Goal: Task Accomplishment & Management: Use online tool/utility

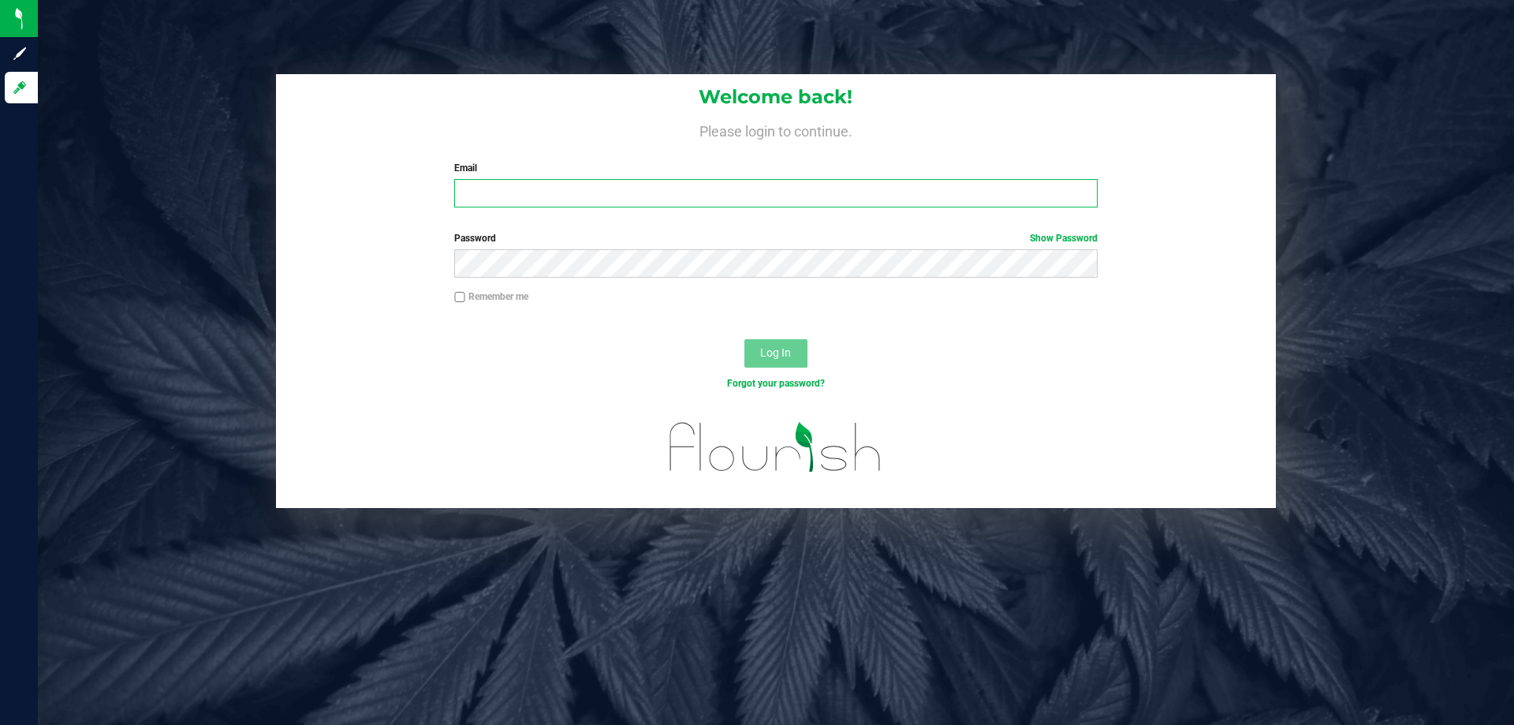
click at [722, 199] on input "Email" at bounding box center [775, 193] width 643 height 28
type input "tlockwood@liveparallel.com"
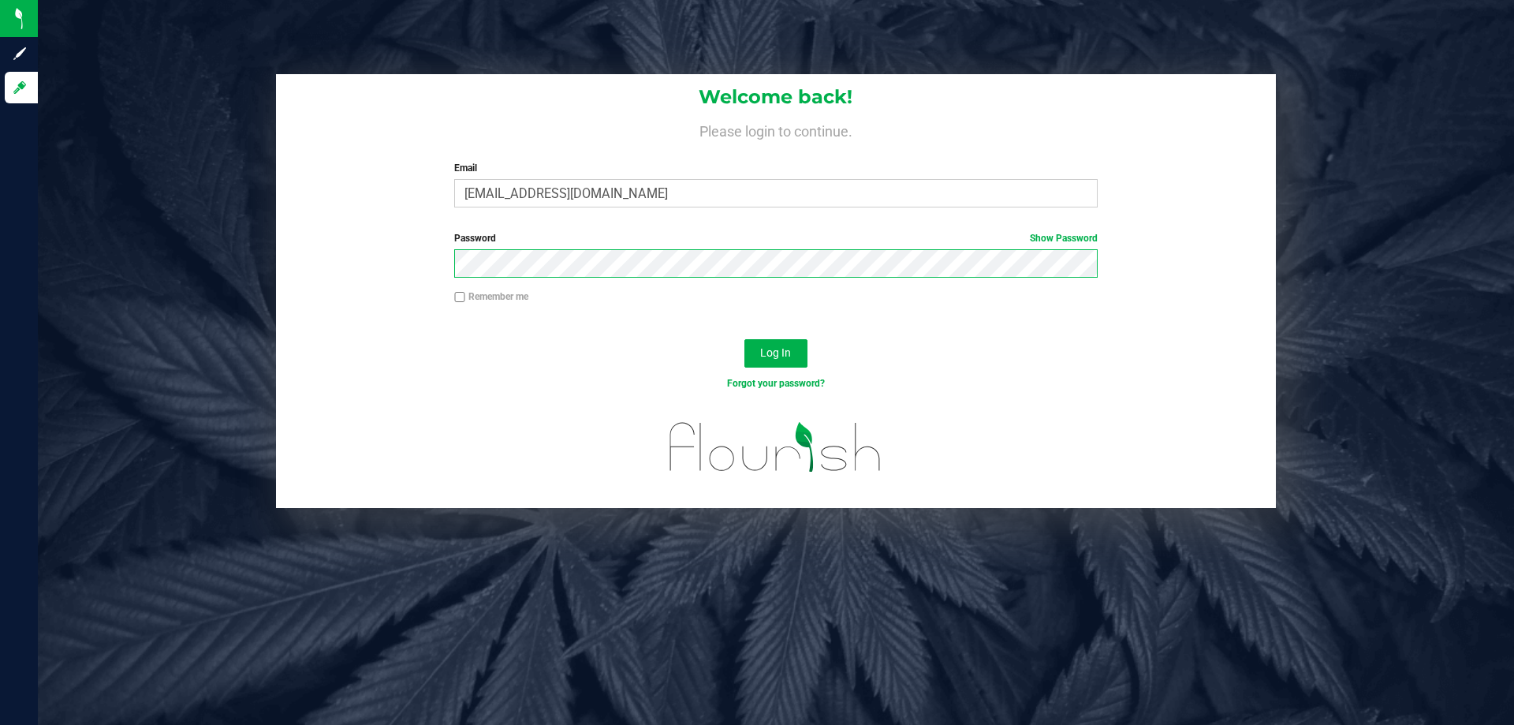
click at [744, 339] on button "Log In" at bounding box center [775, 353] width 63 height 28
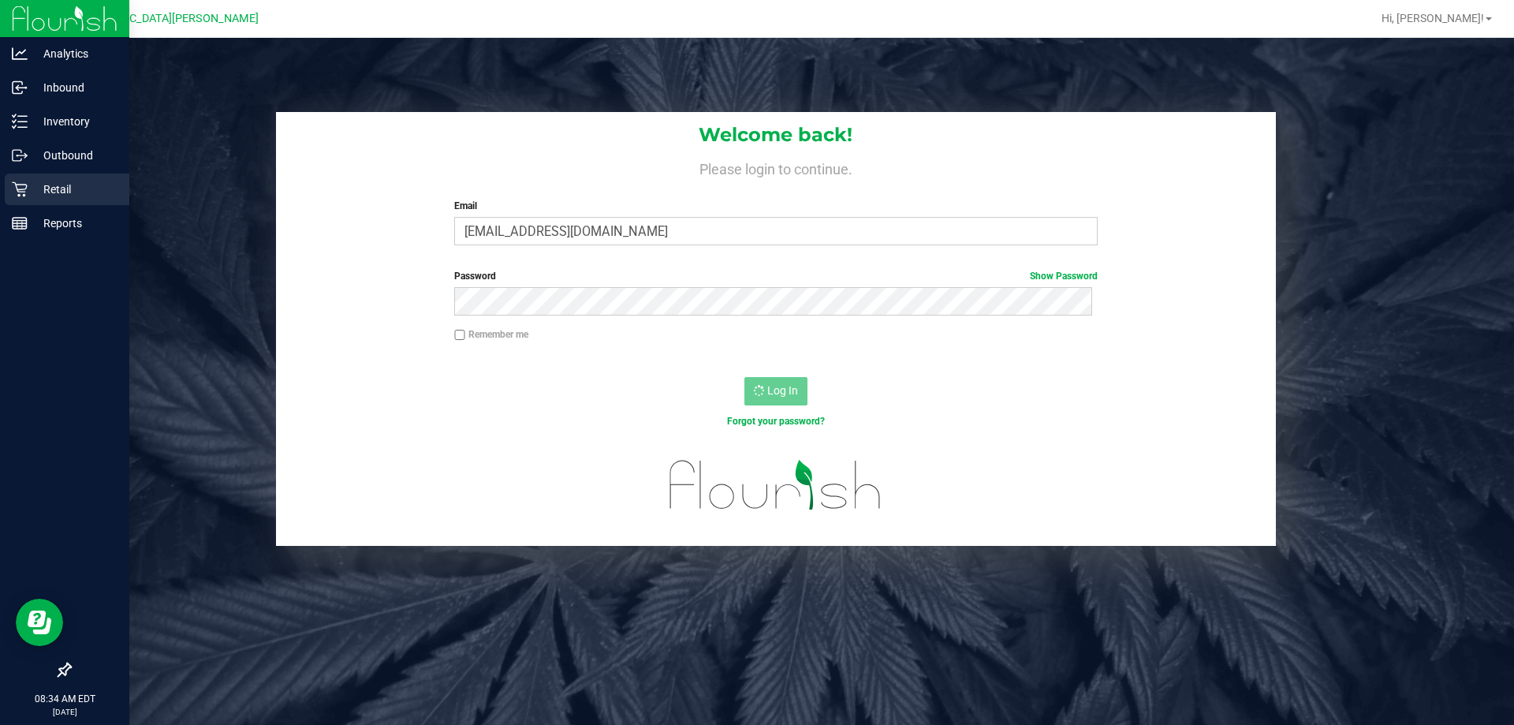
click at [17, 180] on div "Retail" at bounding box center [67, 189] width 125 height 32
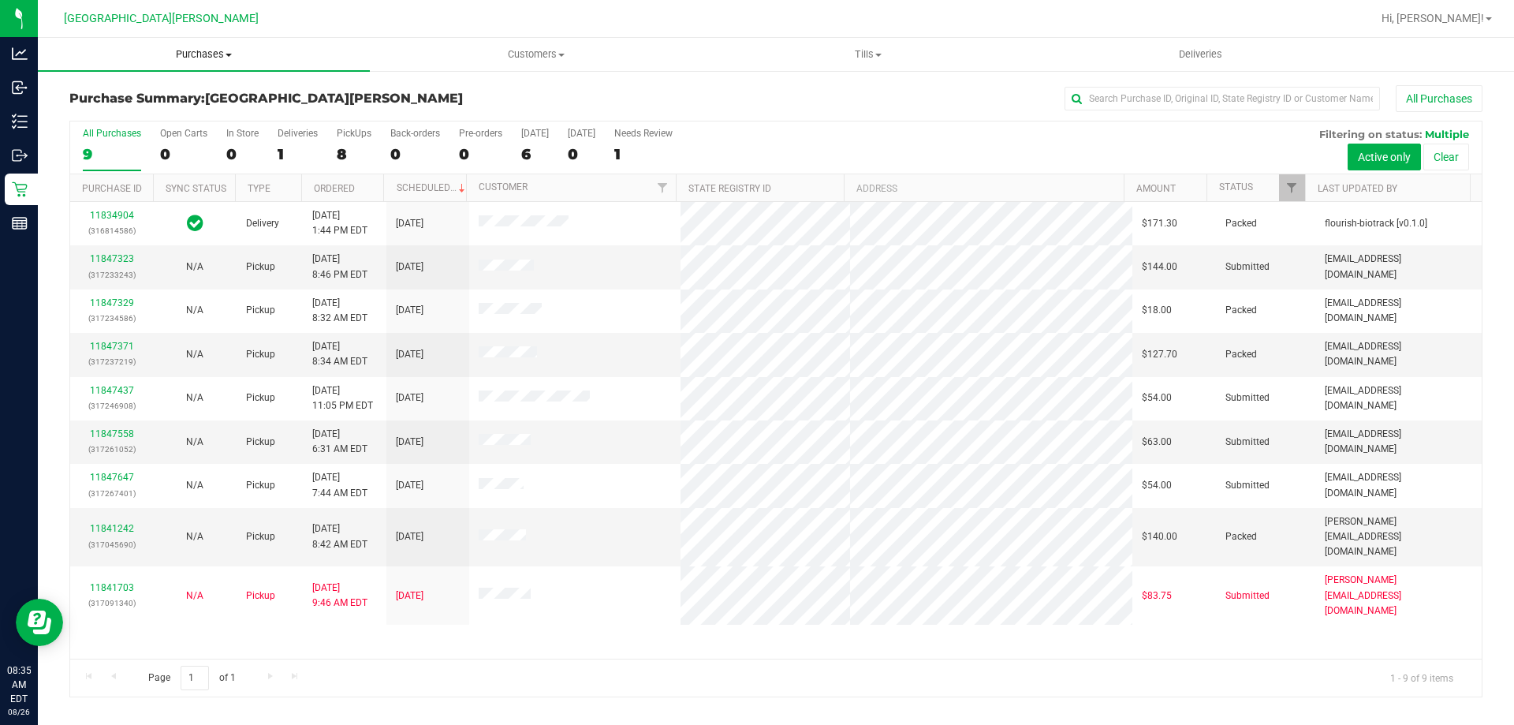
click at [208, 53] on span "Purchases" at bounding box center [204, 54] width 332 height 14
click at [177, 113] on li "Fulfillment" at bounding box center [204, 114] width 332 height 19
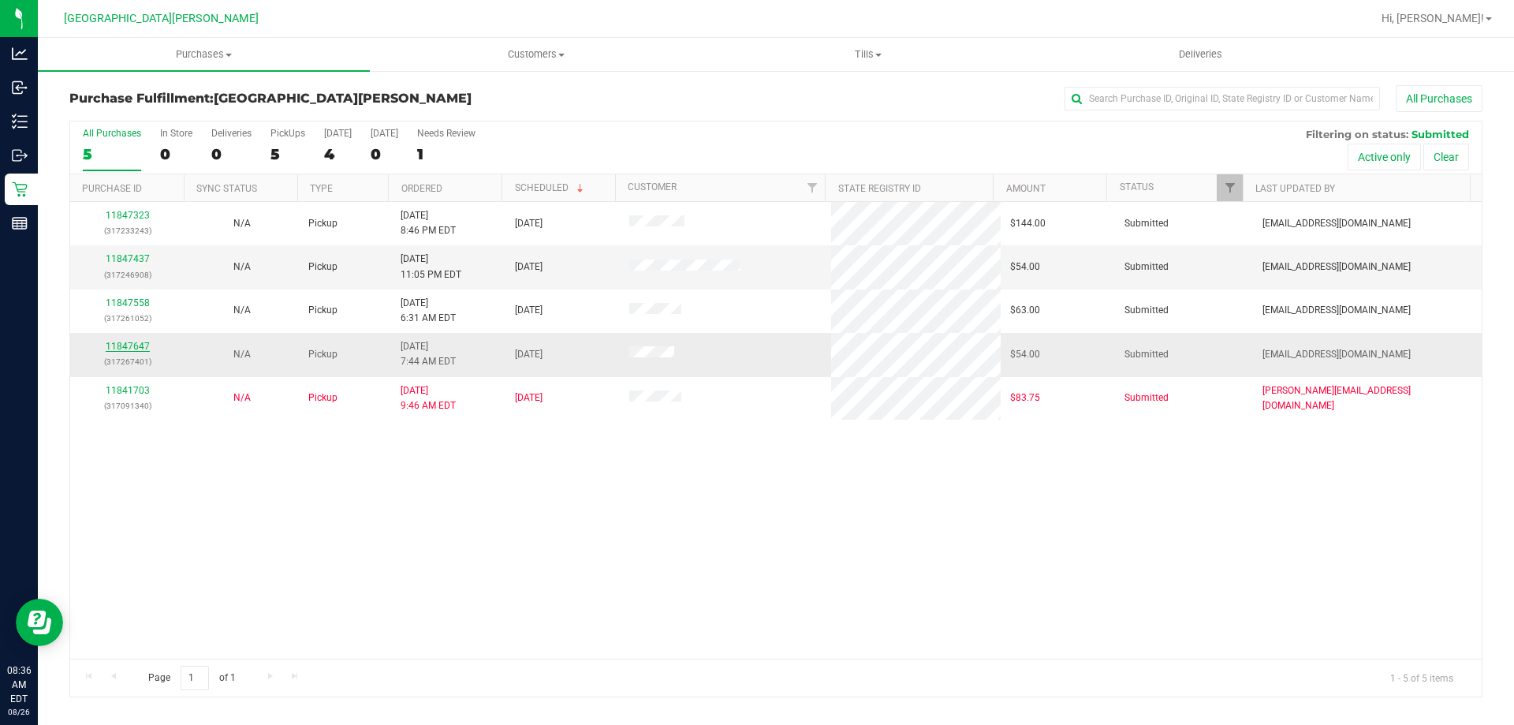
click at [127, 345] on link "11847647" at bounding box center [128, 346] width 44 height 11
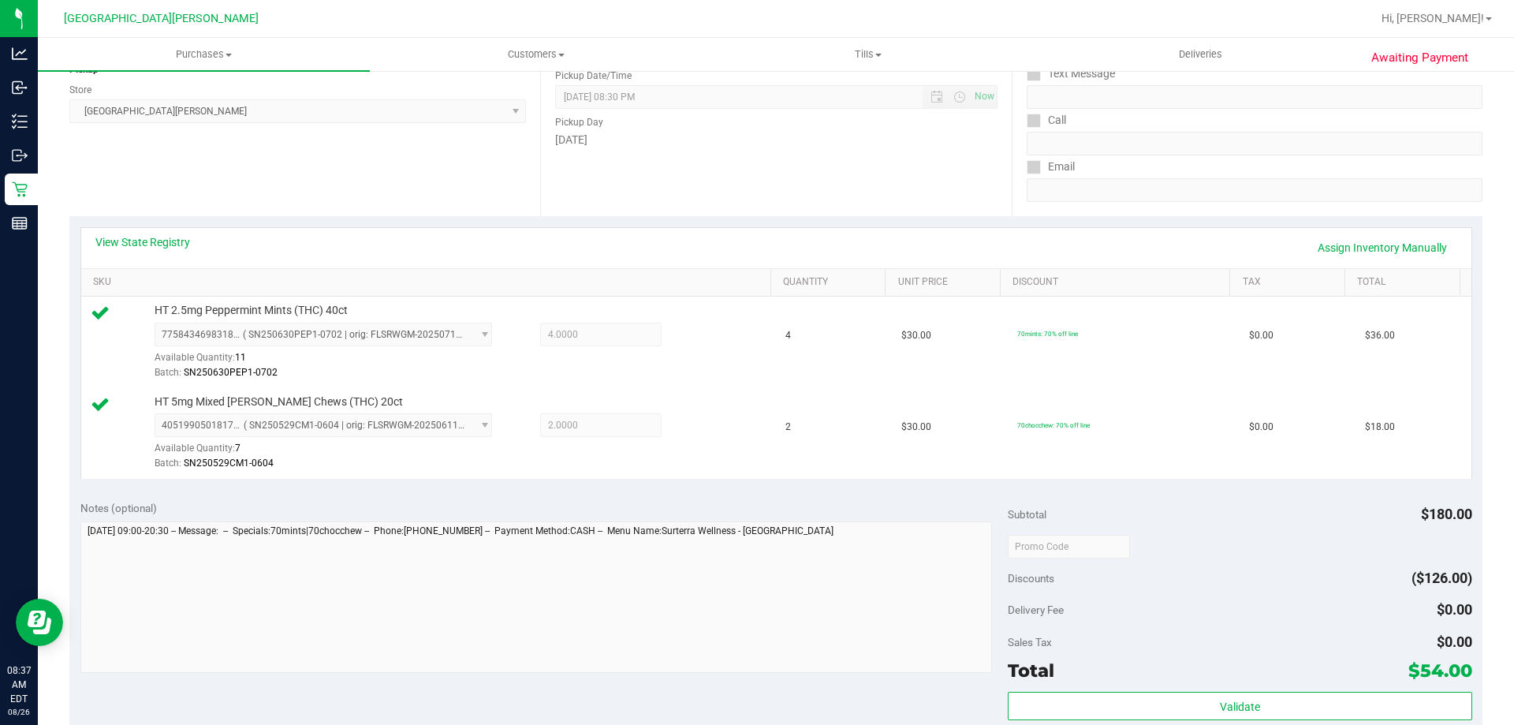
scroll to position [315, 0]
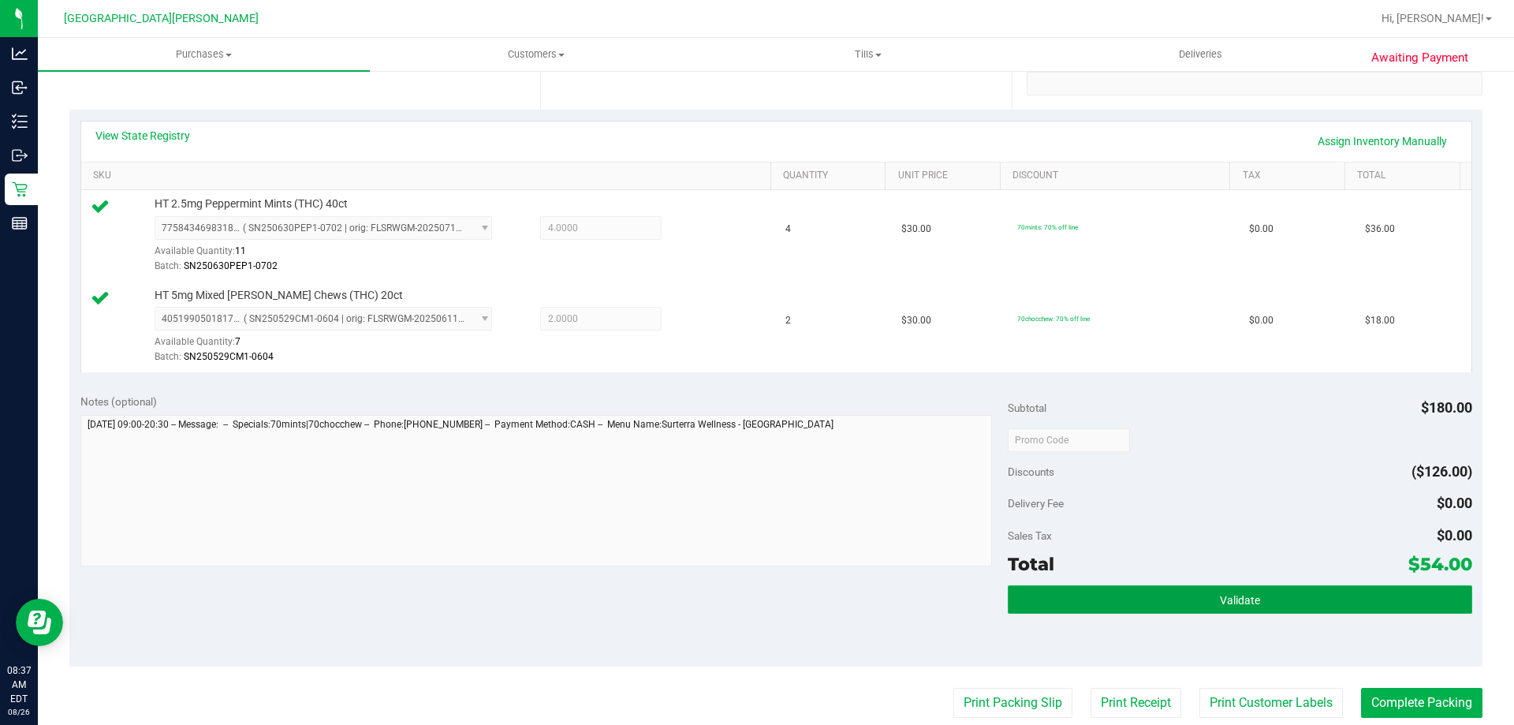
click at [1201, 591] on button "Validate" at bounding box center [1240, 599] width 464 height 28
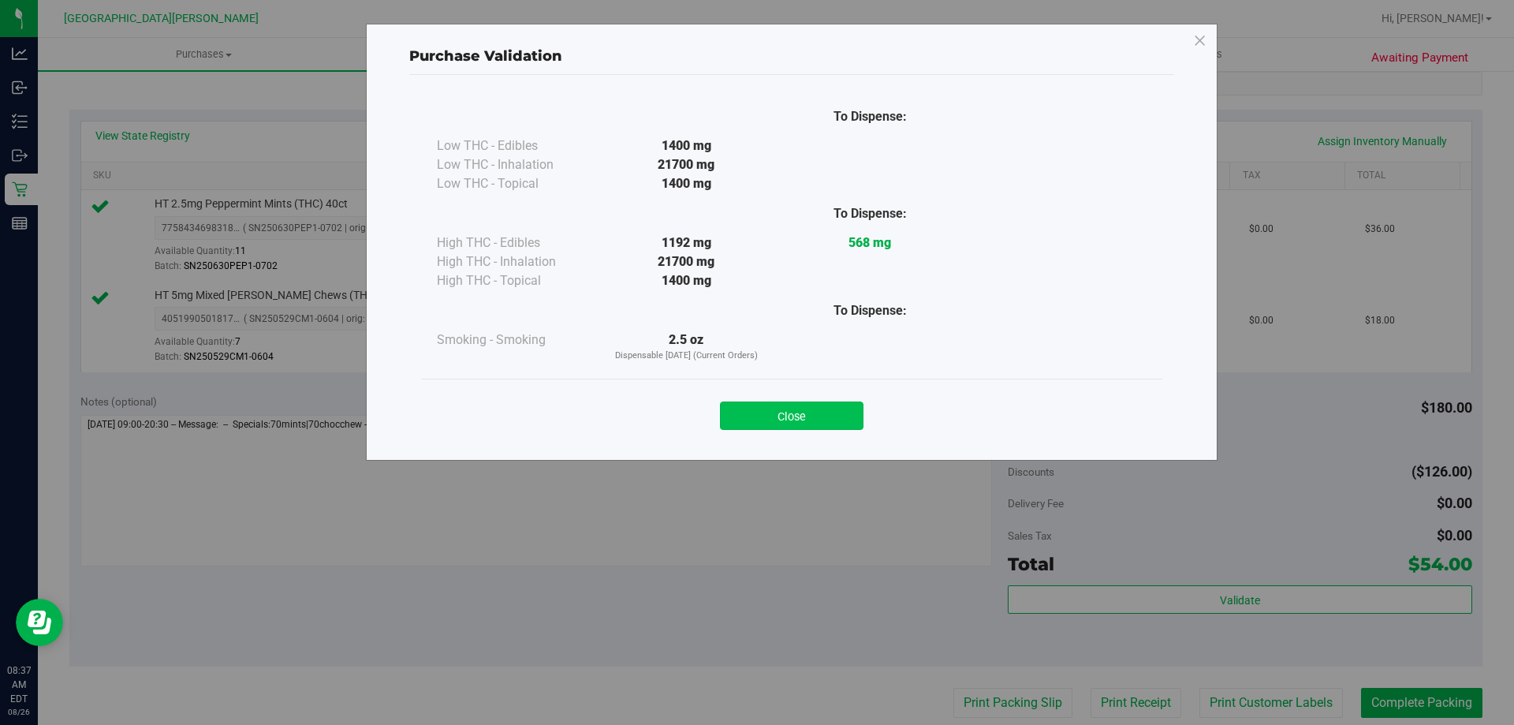
click at [802, 408] on button "Close" at bounding box center [792, 415] width 144 height 28
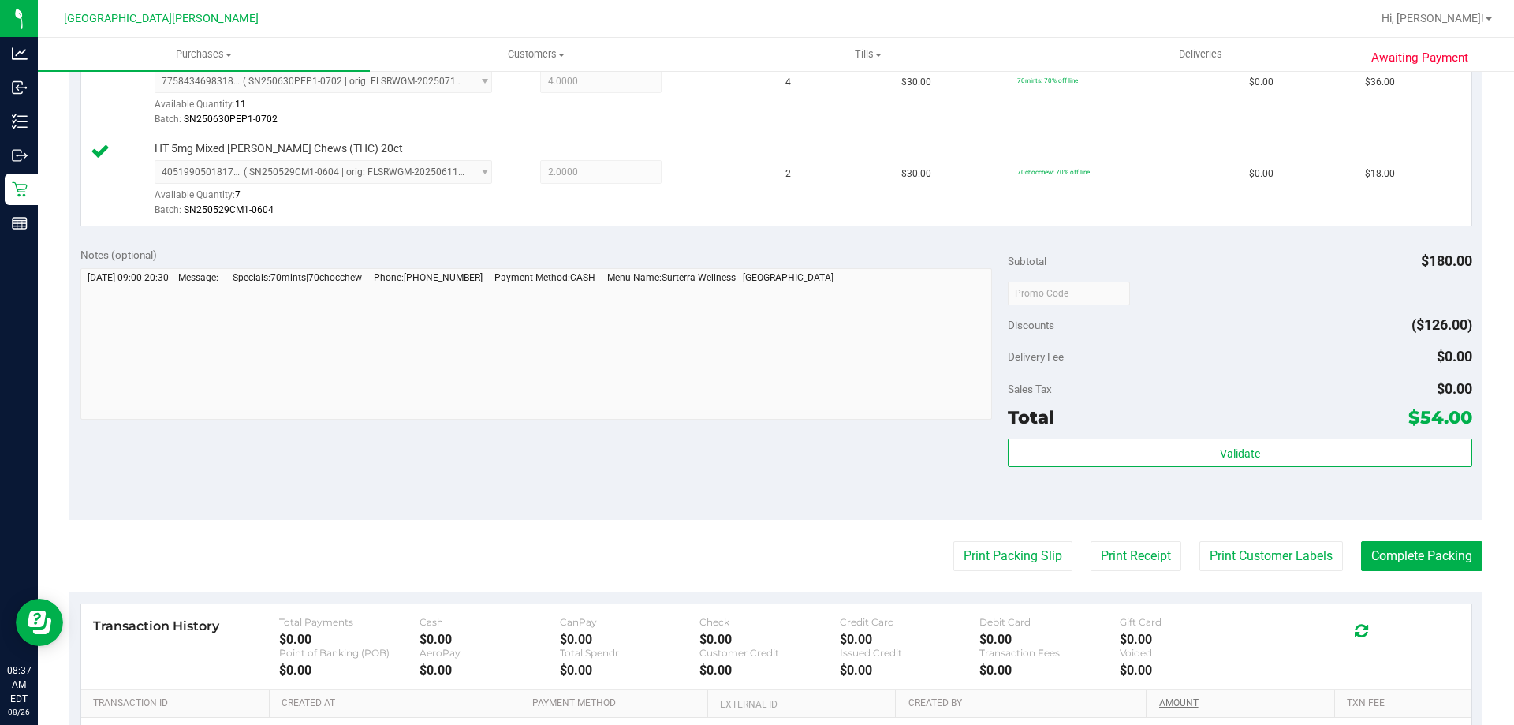
scroll to position [631, 0]
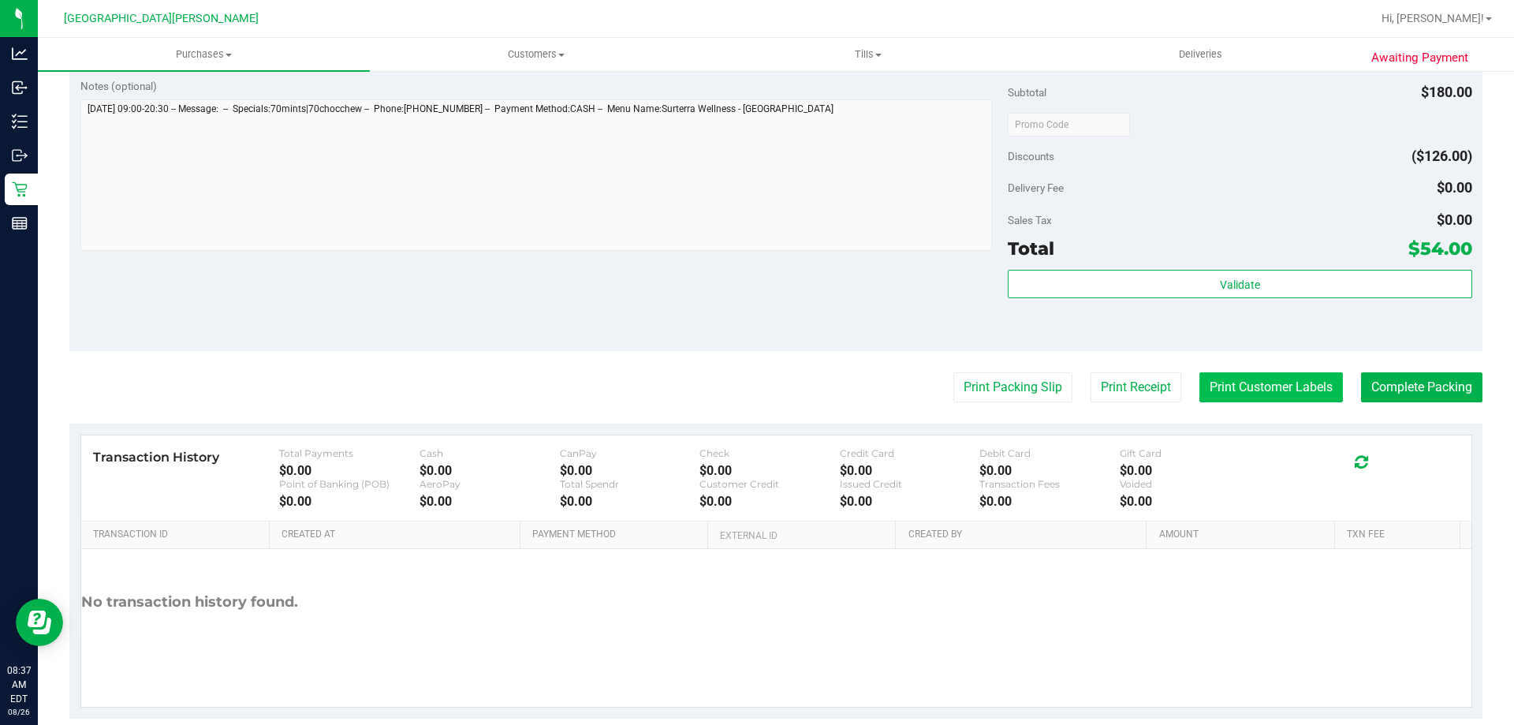
click at [1259, 375] on button "Print Customer Labels" at bounding box center [1271, 387] width 144 height 30
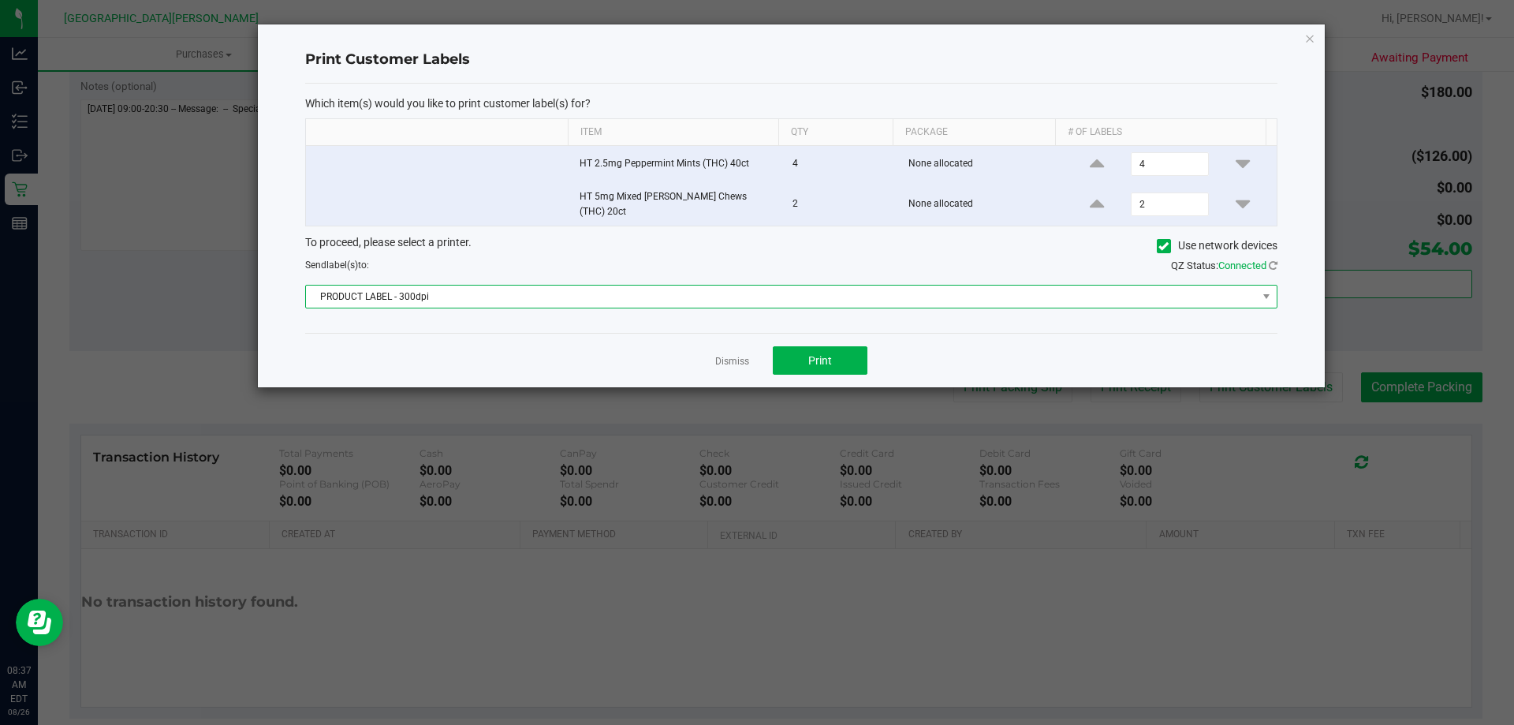
click at [814, 297] on span "PRODUCT LABEL - 300dpi" at bounding box center [781, 296] width 951 height 22
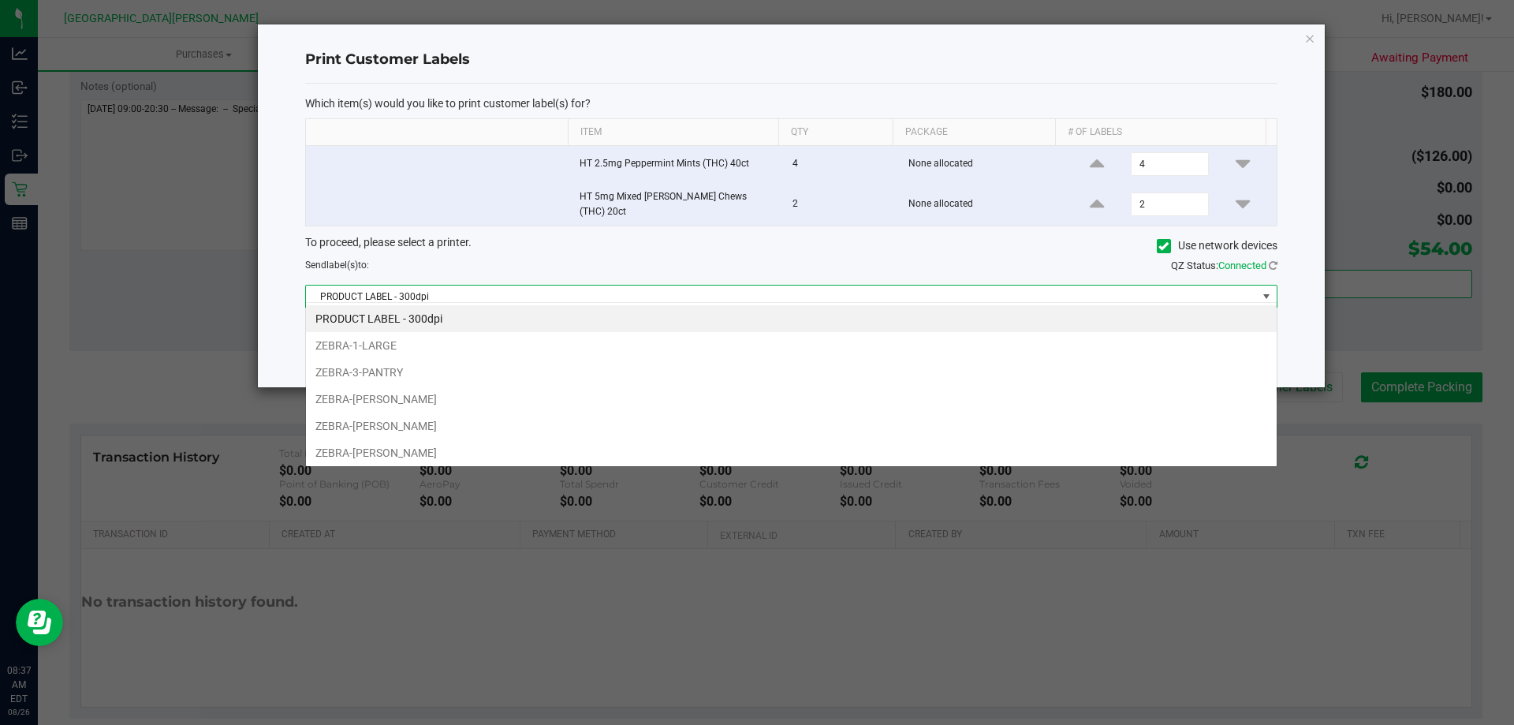
scroll to position [24, 972]
click at [760, 371] on li "ZEBRA-3-PANTRY" at bounding box center [791, 372] width 971 height 27
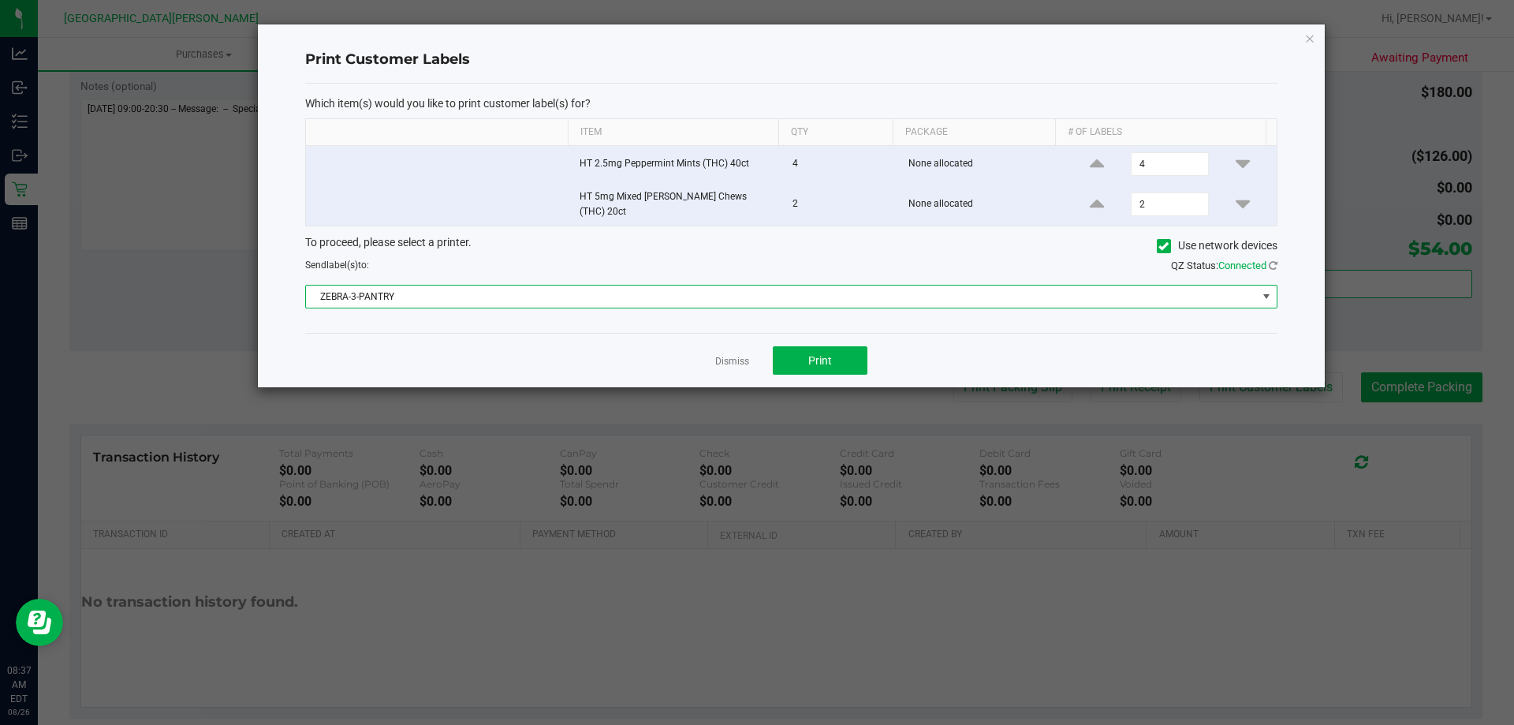
click at [782, 292] on span "ZEBRA-3-PANTRY" at bounding box center [781, 296] width 951 height 22
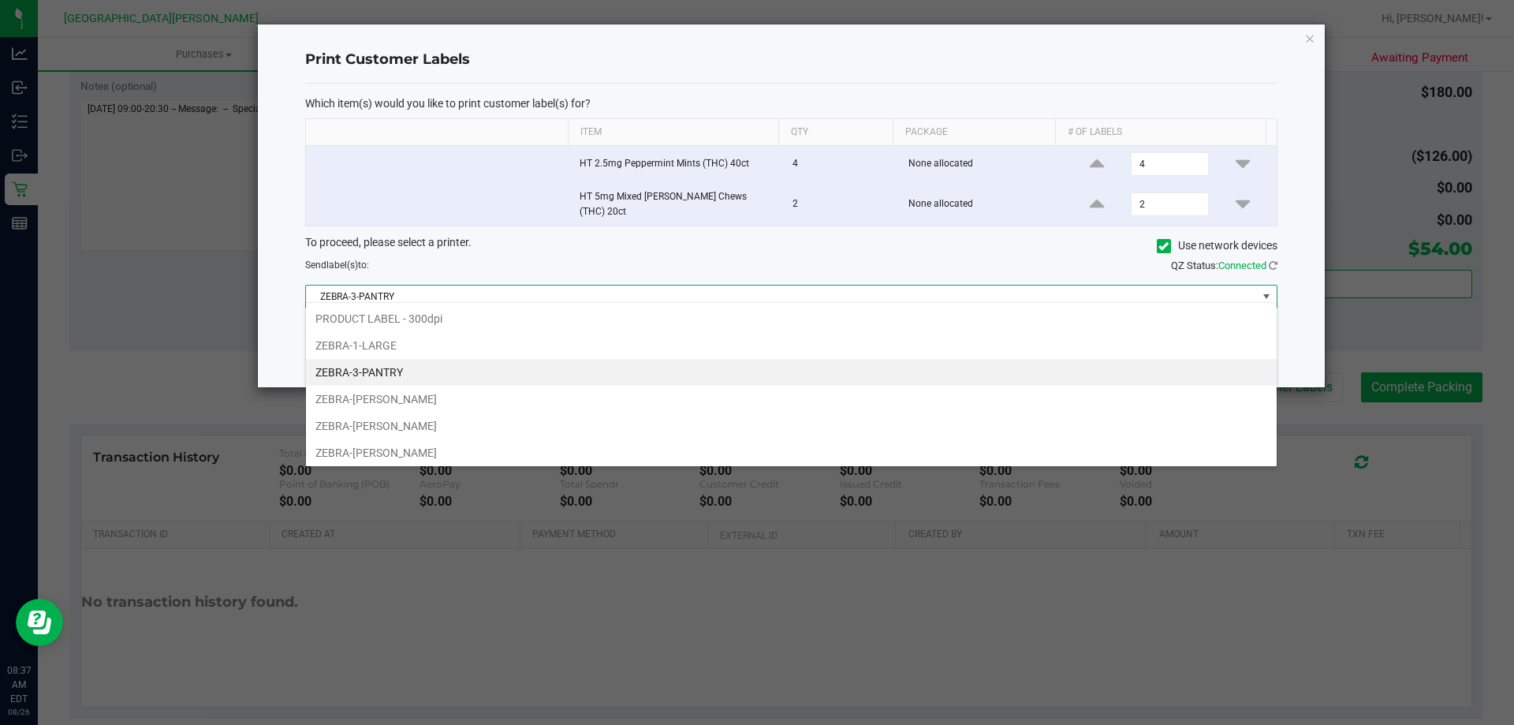
click at [729, 375] on li "ZEBRA-3-PANTRY" at bounding box center [791, 372] width 971 height 27
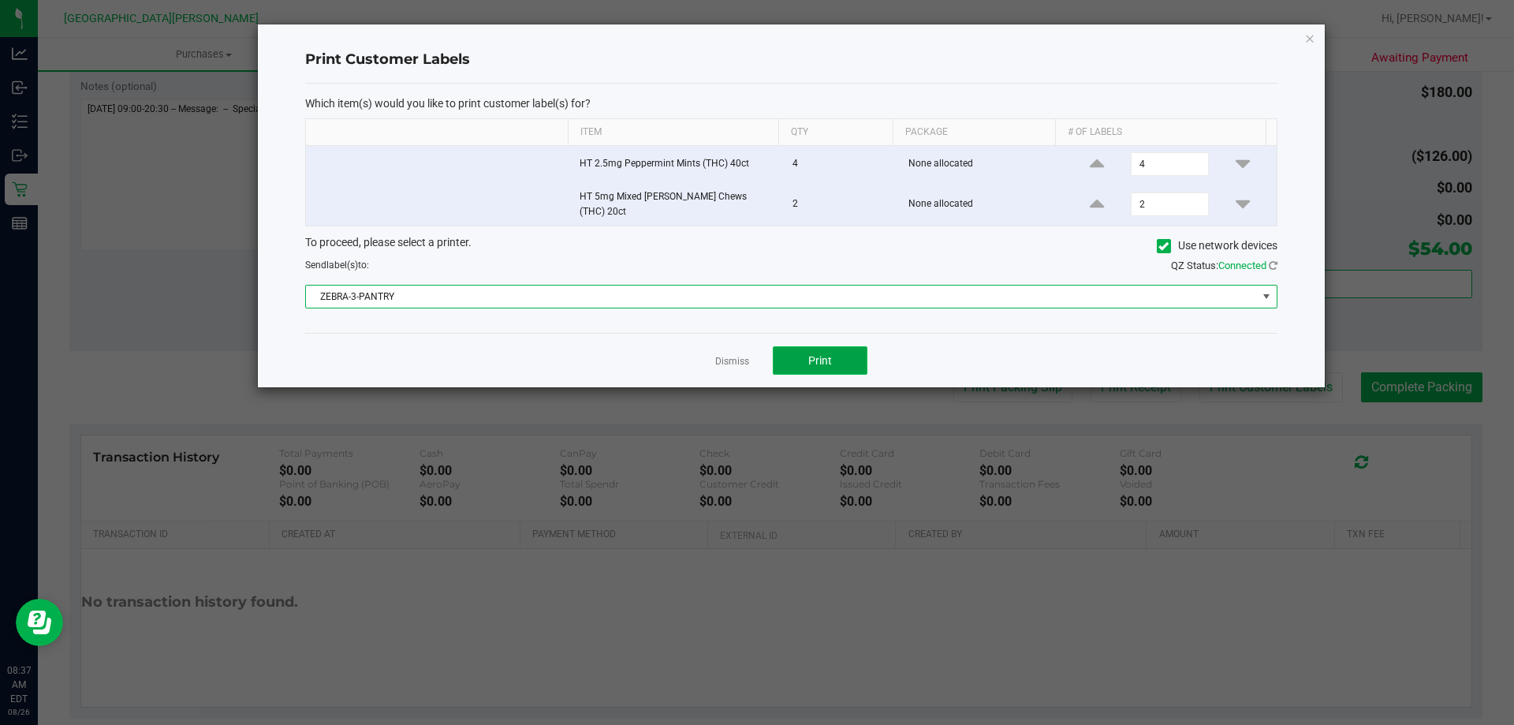
click at [832, 349] on button "Print" at bounding box center [820, 360] width 95 height 28
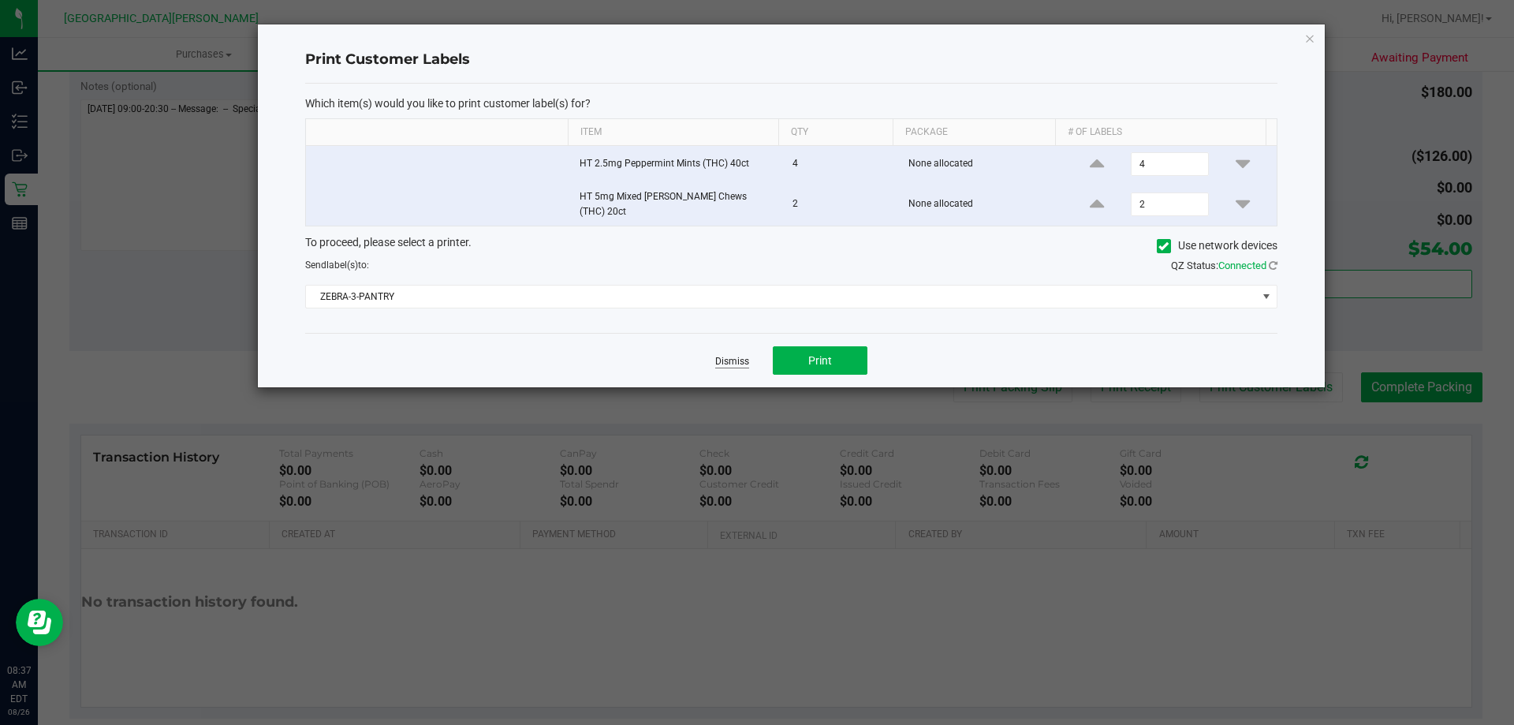
click at [727, 355] on link "Dismiss" at bounding box center [732, 361] width 34 height 13
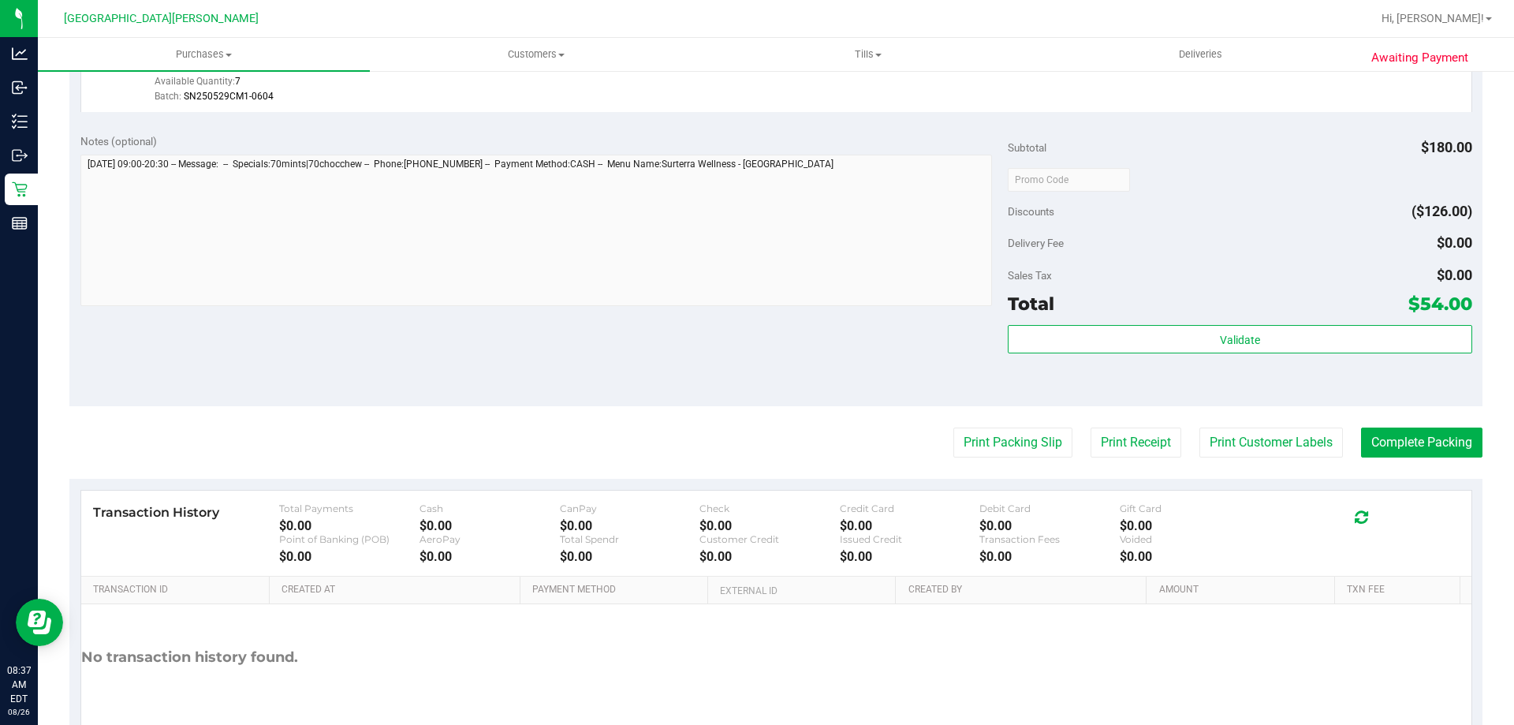
scroll to position [552, 0]
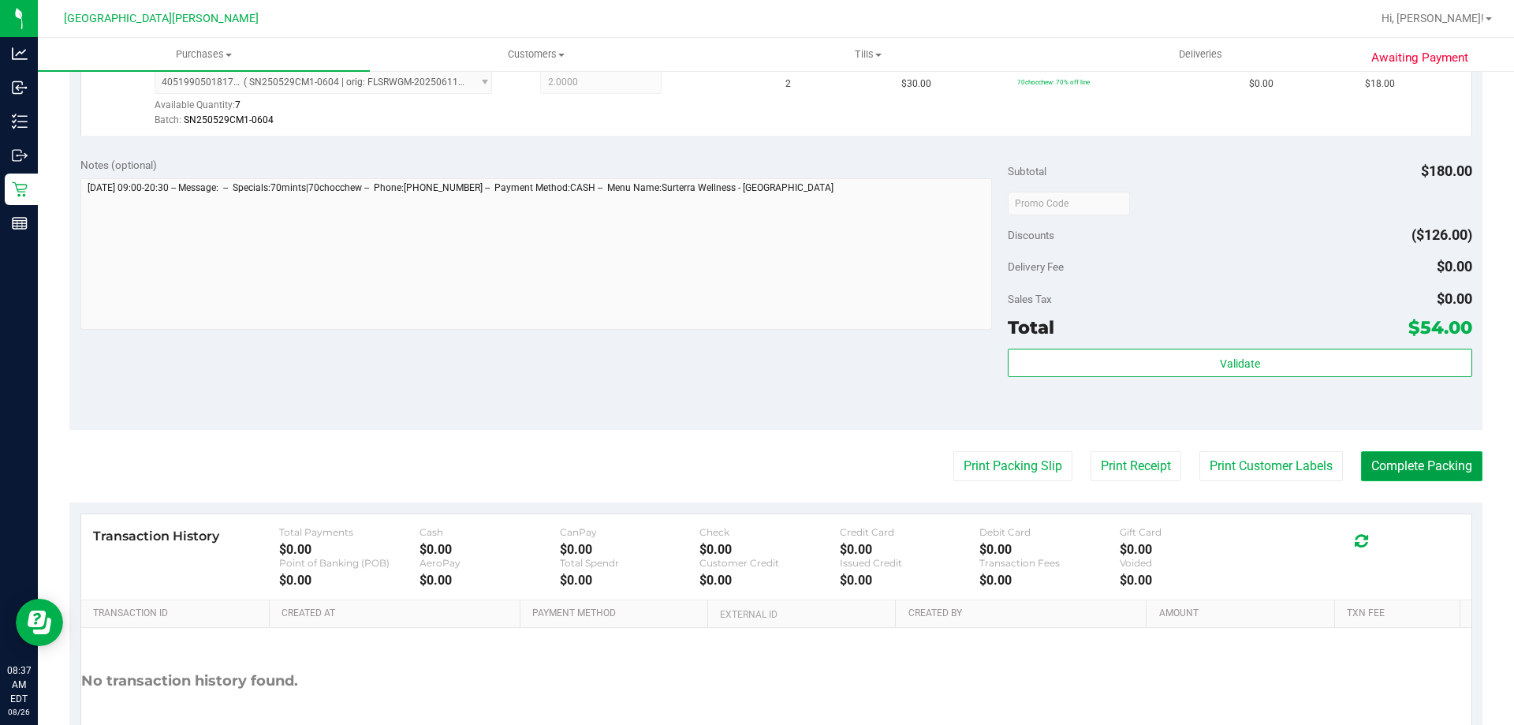
click at [1447, 469] on button "Complete Packing" at bounding box center [1421, 466] width 121 height 30
